Goal: Task Accomplishment & Management: Manage account settings

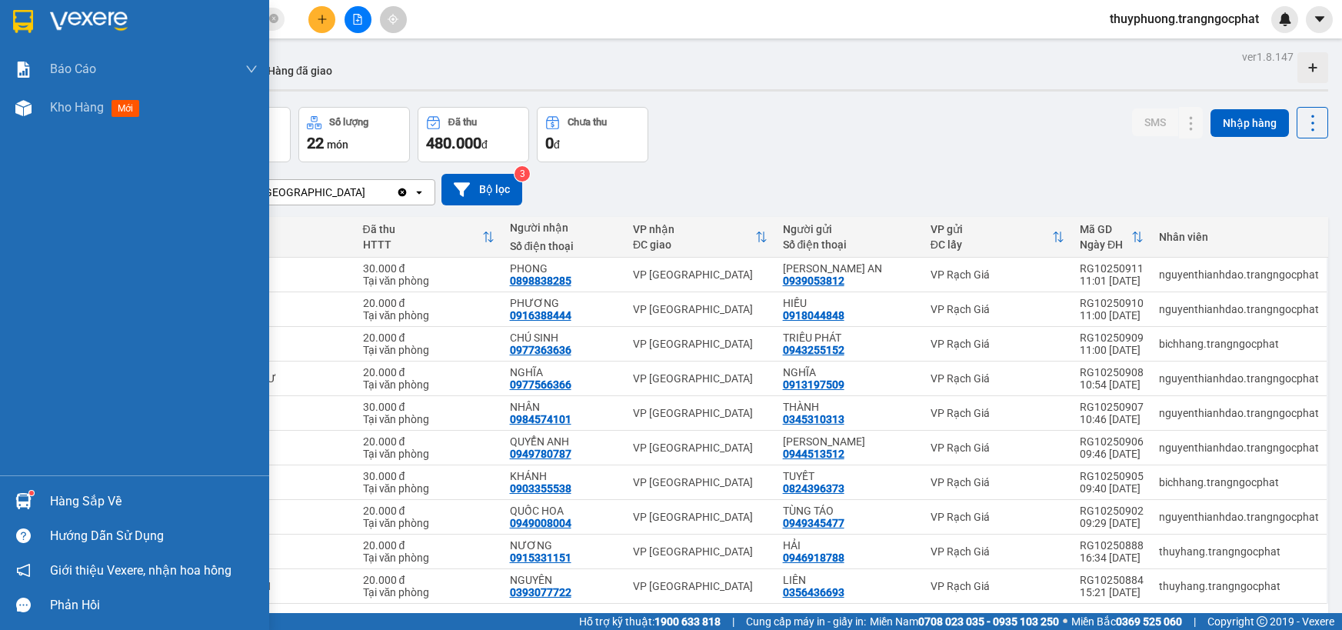
click at [85, 485] on div "Hàng sắp về" at bounding box center [134, 501] width 269 height 35
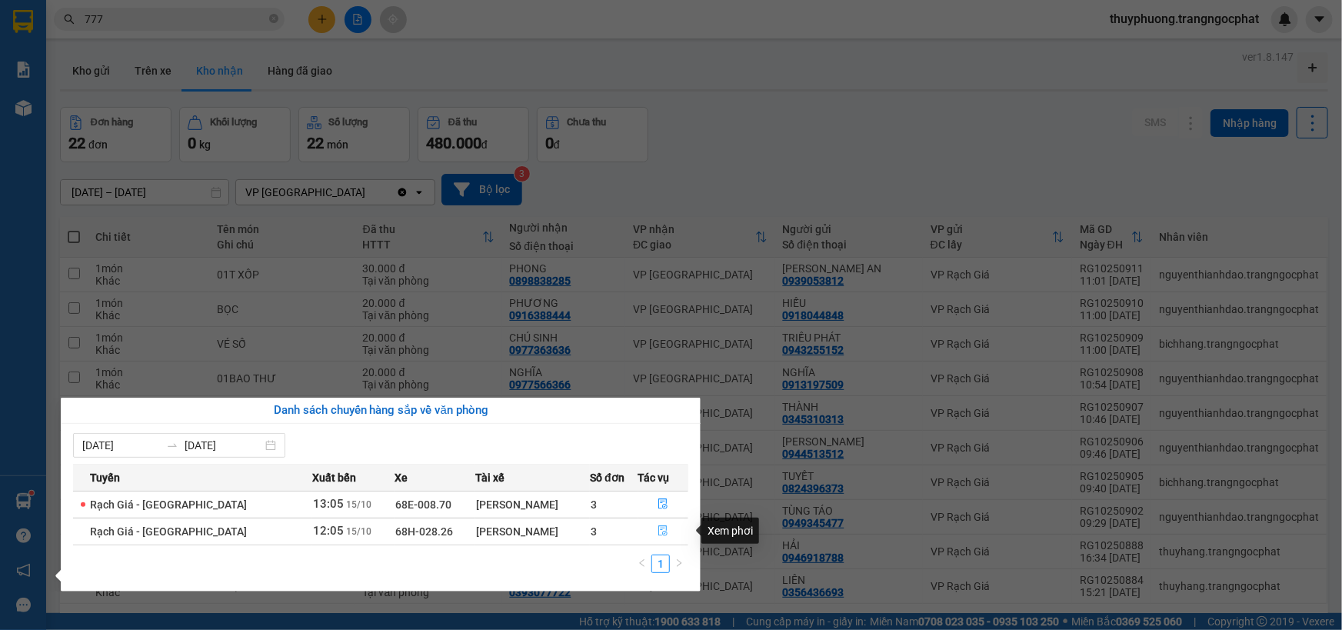
click at [658, 531] on icon "file-done" at bounding box center [663, 530] width 11 height 11
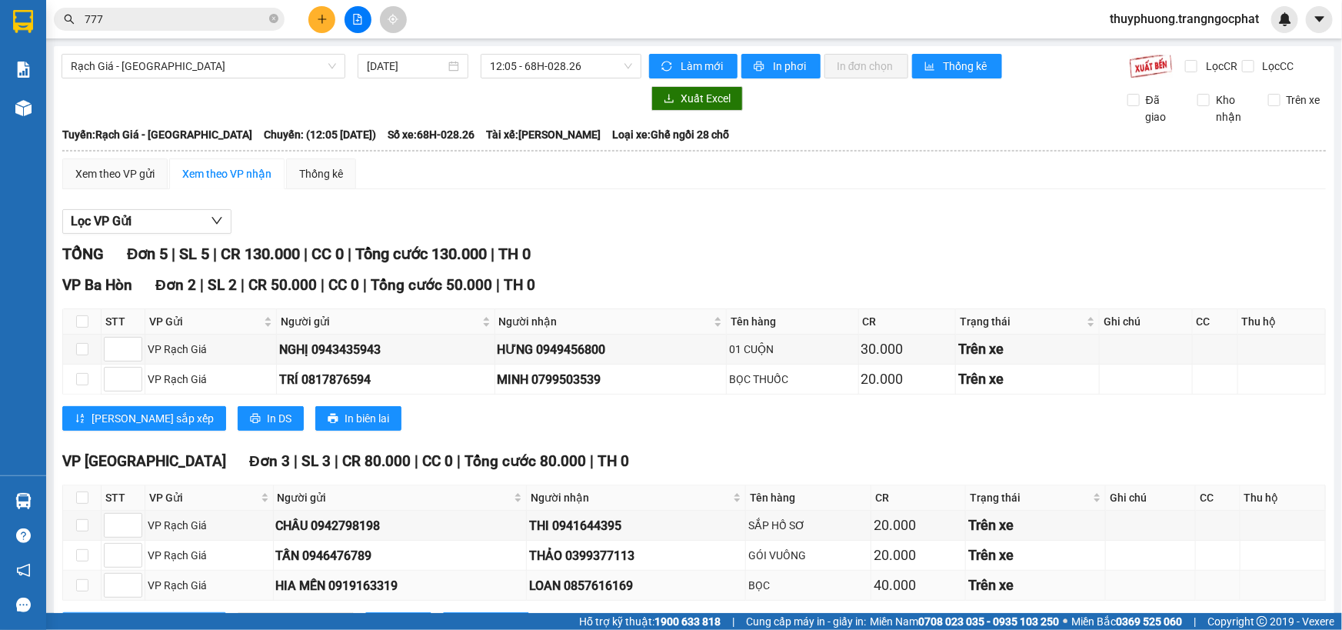
scroll to position [65, 0]
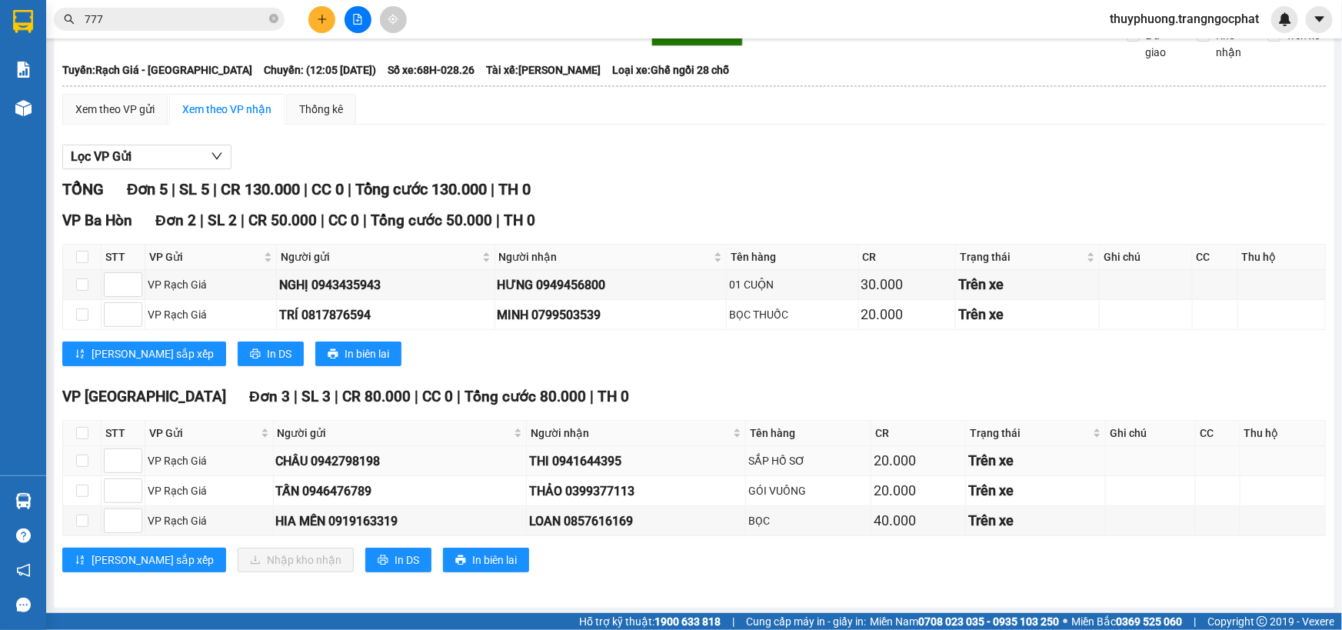
click at [594, 464] on div "THI 0941644395" at bounding box center [636, 460] width 215 height 19
copy div "0941644395"
click at [603, 517] on div "LOAN 0857616169" at bounding box center [636, 520] width 215 height 19
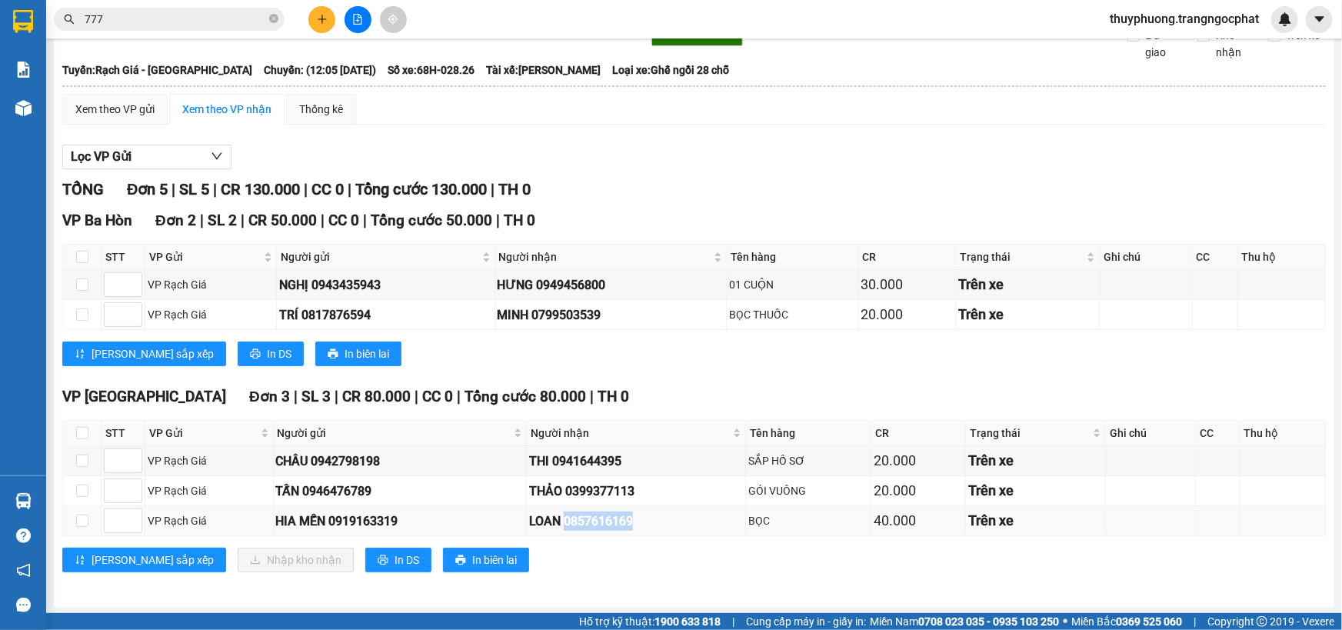
copy div "0857616169"
click at [83, 427] on input "checkbox" at bounding box center [82, 433] width 12 height 12
checkbox input "true"
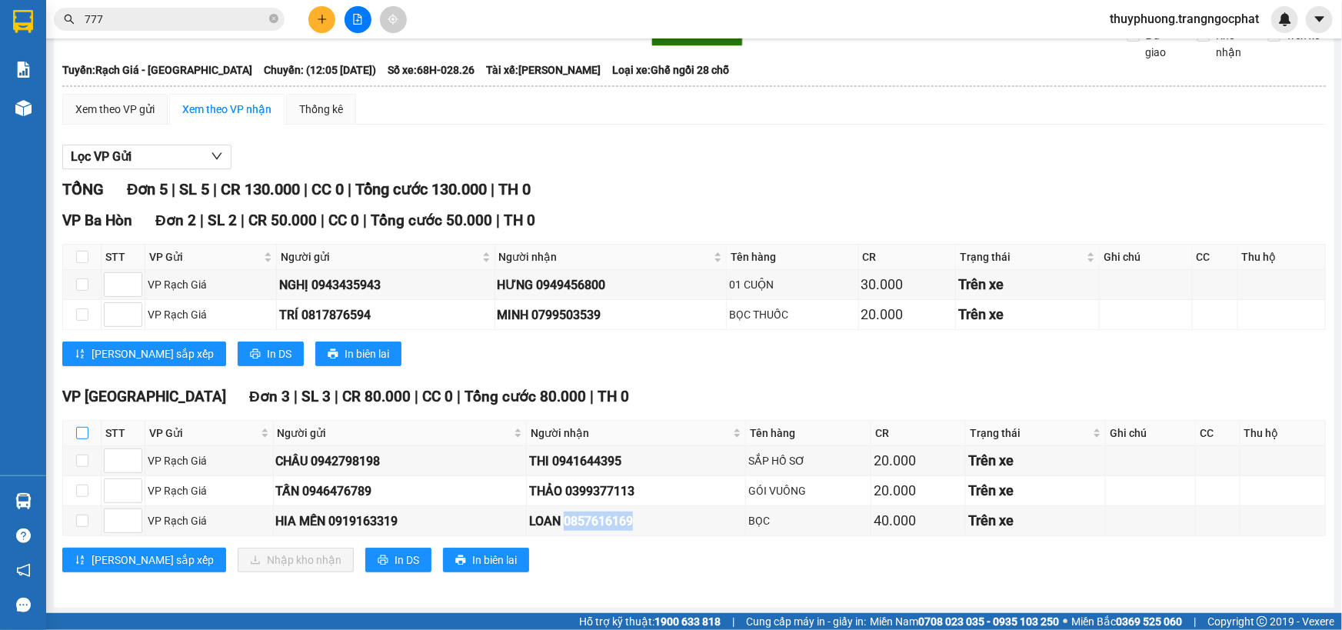
checkbox input "true"
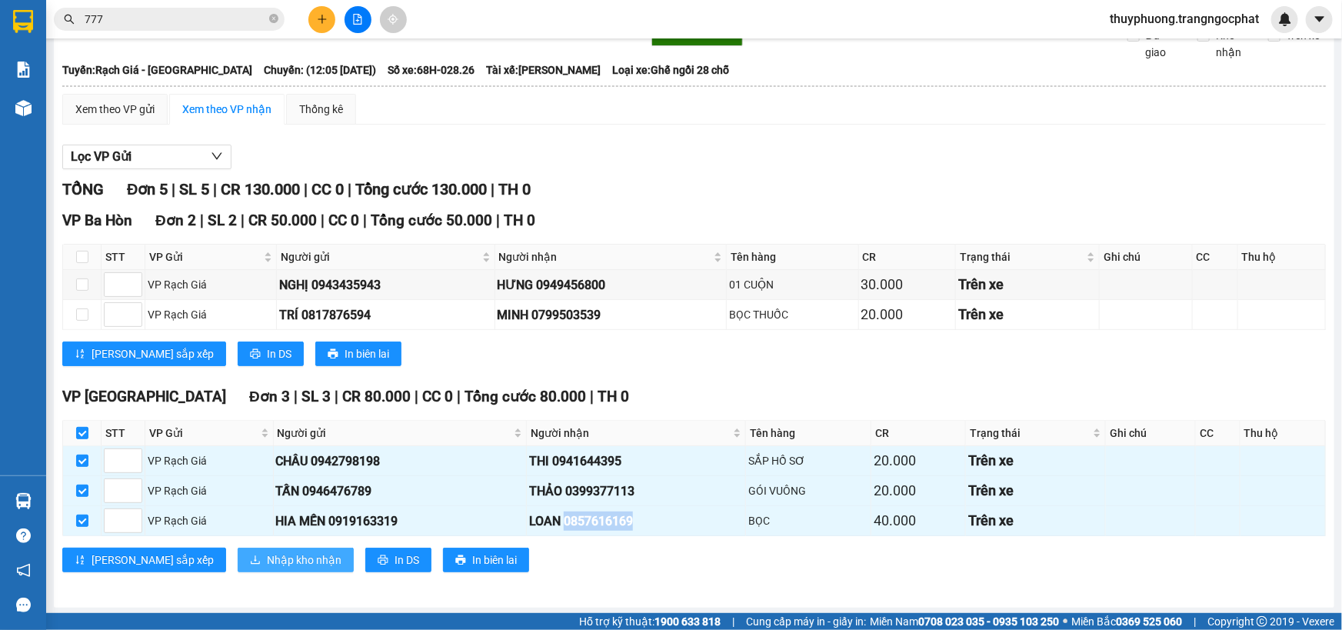
click at [267, 561] on span "Nhập kho nhận" at bounding box center [304, 559] width 75 height 17
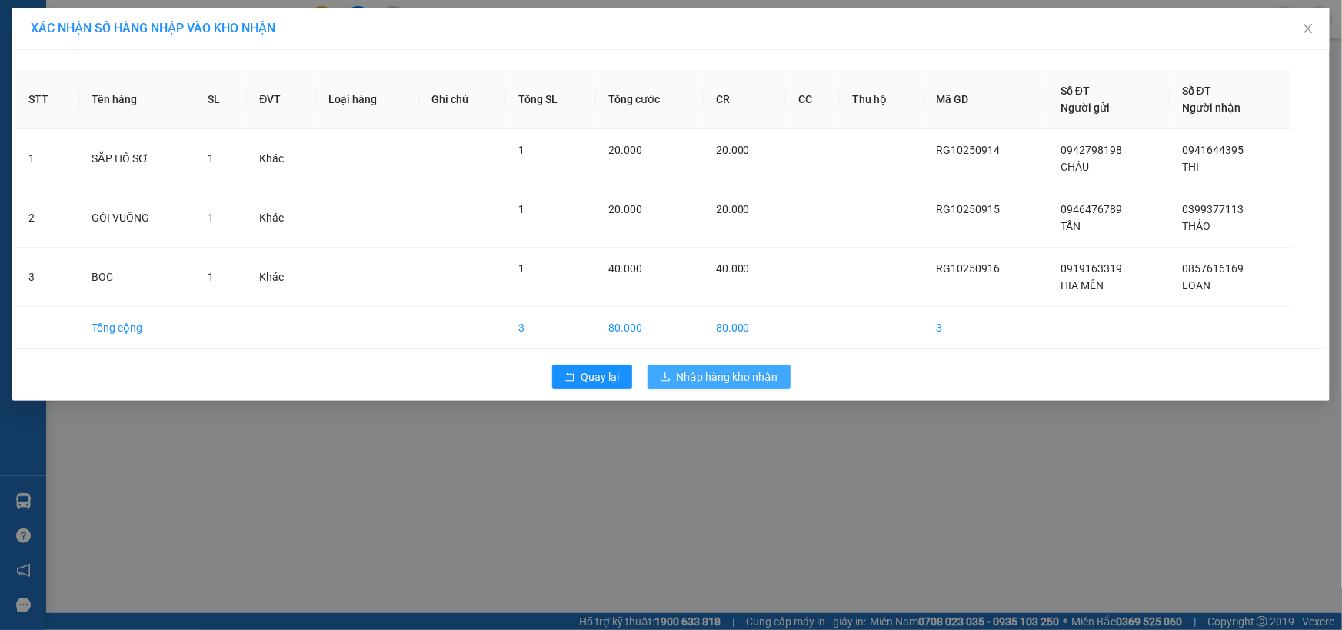
drag, startPoint x: 742, startPoint y: 372, endPoint x: 728, endPoint y: 362, distance: 17.1
click at [741, 373] on span "Nhập hàng kho nhận" at bounding box center [728, 376] width 102 height 17
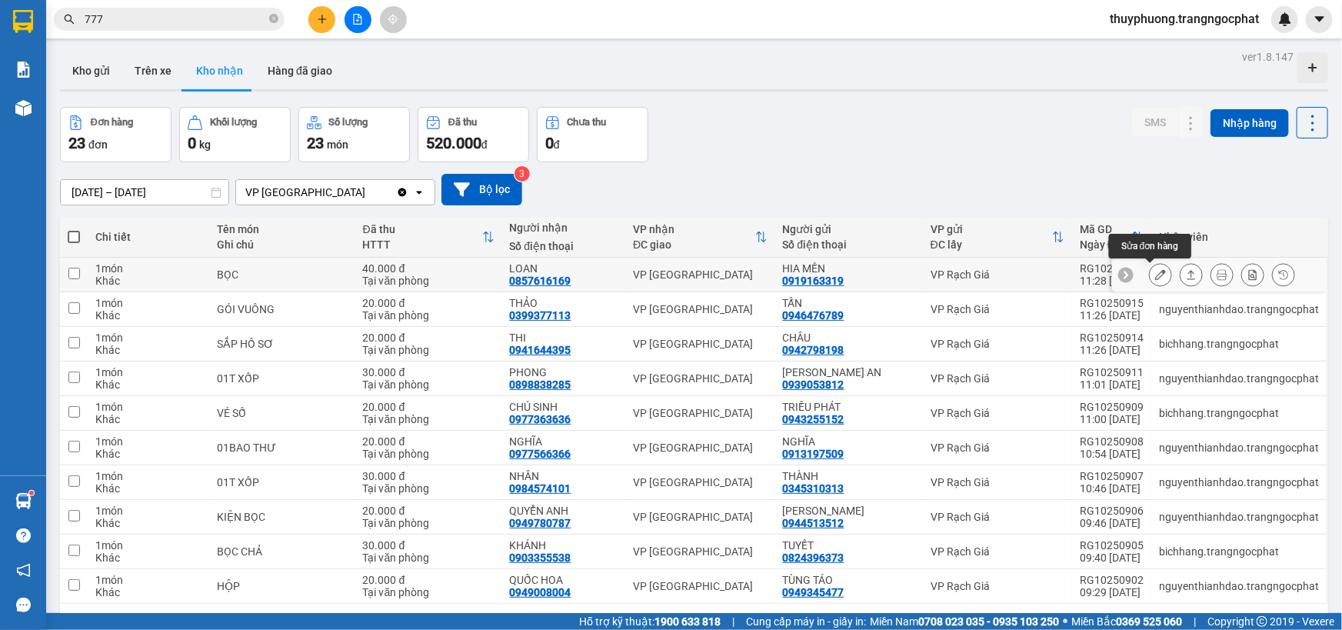
click at [1187, 271] on icon at bounding box center [1191, 274] width 8 height 9
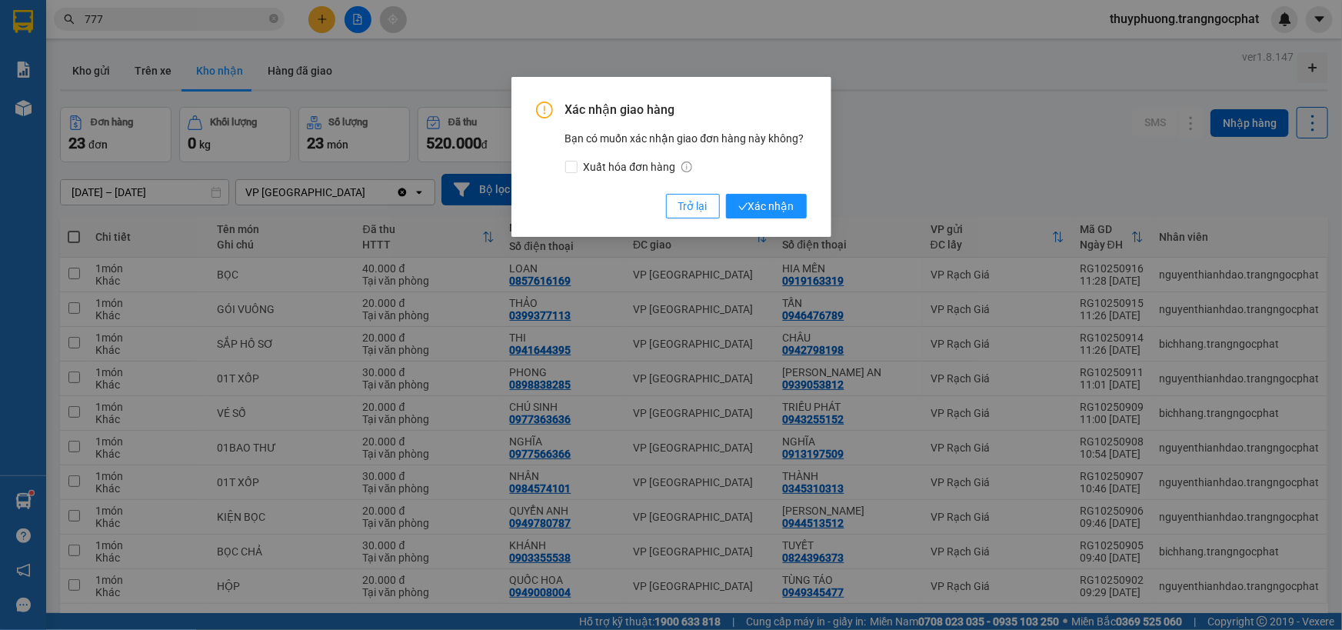
click at [726, 194] on button "Xác nhận" at bounding box center [766, 206] width 81 height 25
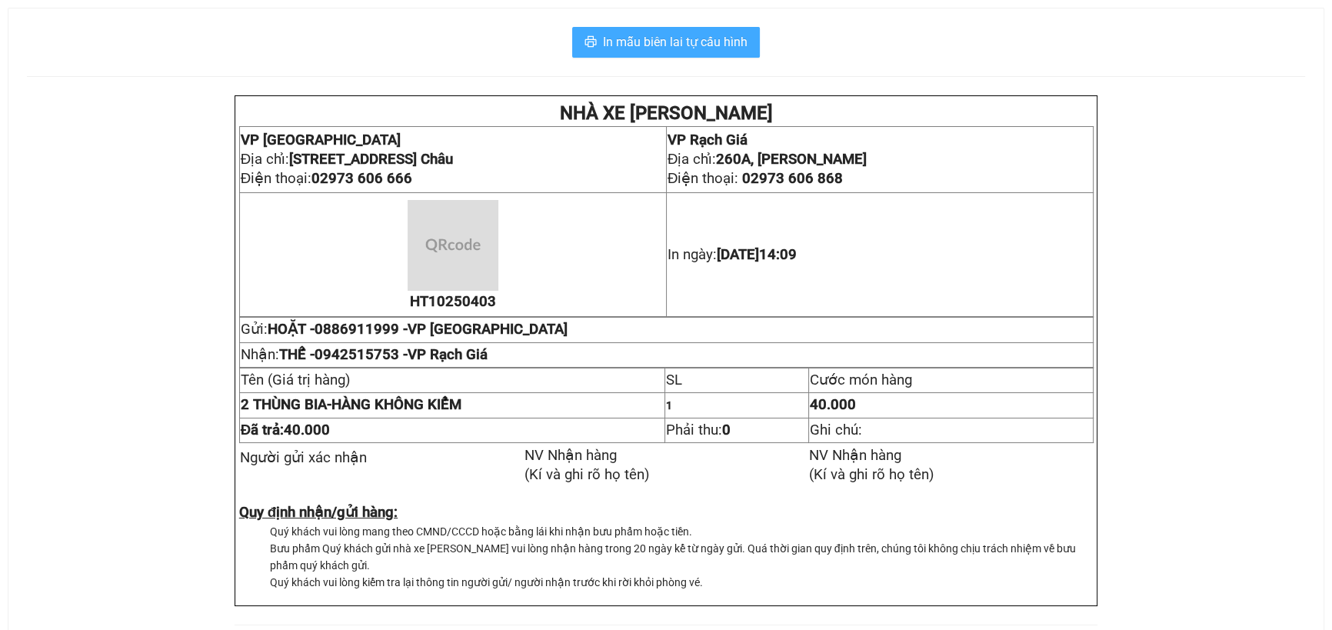
click at [697, 48] on span "In mẫu biên lai tự cấu hình" at bounding box center [675, 41] width 145 height 19
